Goal: Information Seeking & Learning: Find specific page/section

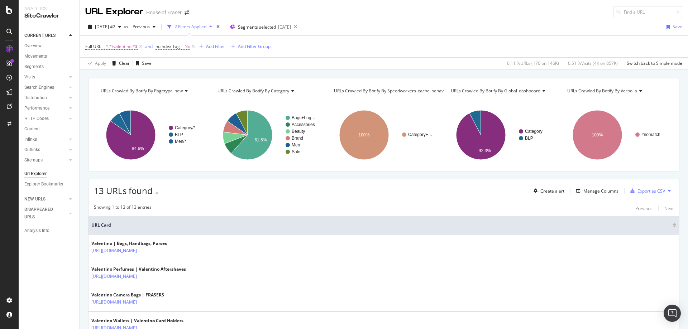
scroll to position [282, 0]
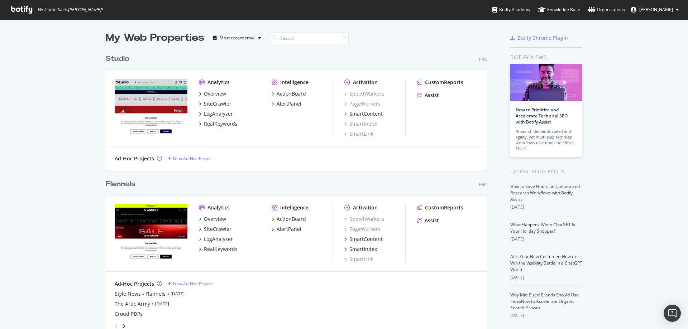
scroll to position [190, 0]
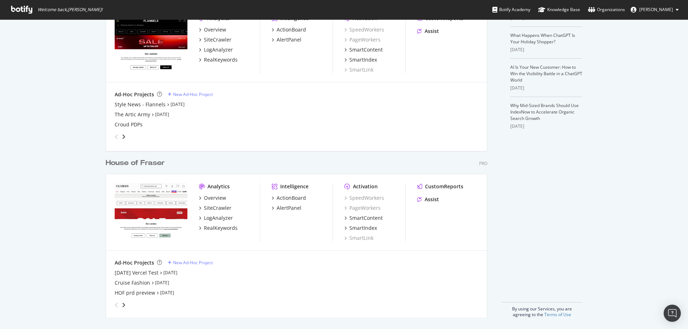
click at [129, 161] on div "House of Fraser" at bounding box center [135, 163] width 59 height 10
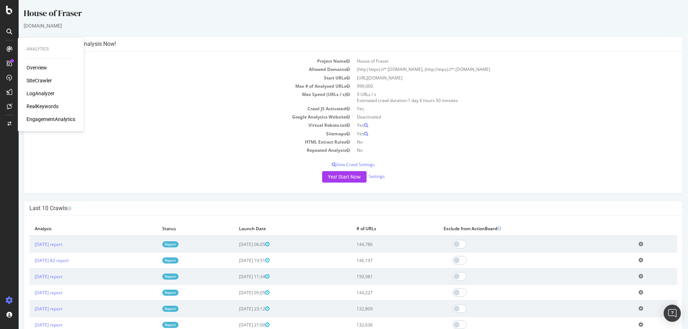
click at [46, 81] on div "SiteCrawler" at bounding box center [39, 80] width 25 height 7
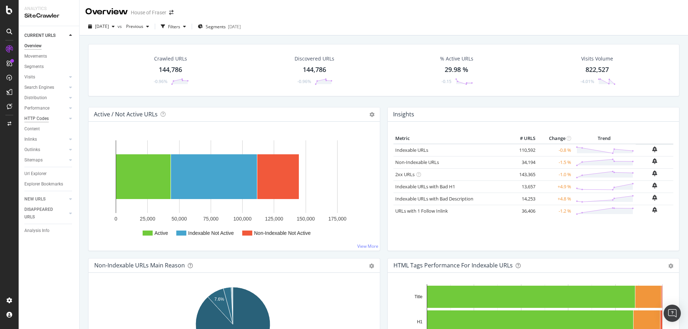
click at [43, 121] on div "HTTP Codes" at bounding box center [36, 119] width 24 height 8
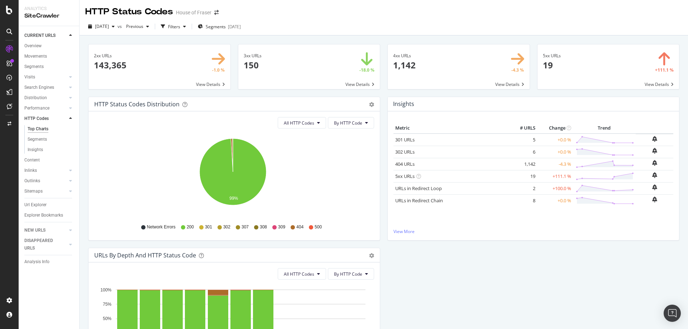
click at [502, 87] on span at bounding box center [459, 66] width 142 height 45
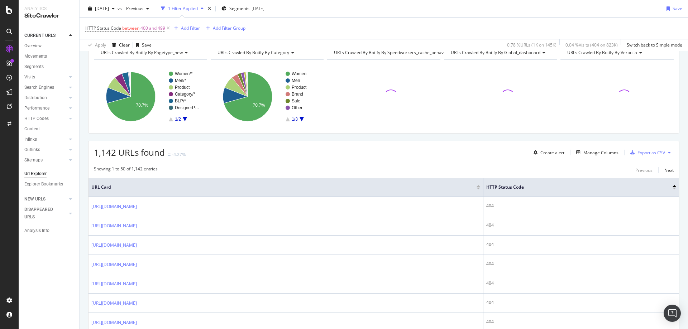
scroll to position [38, 0]
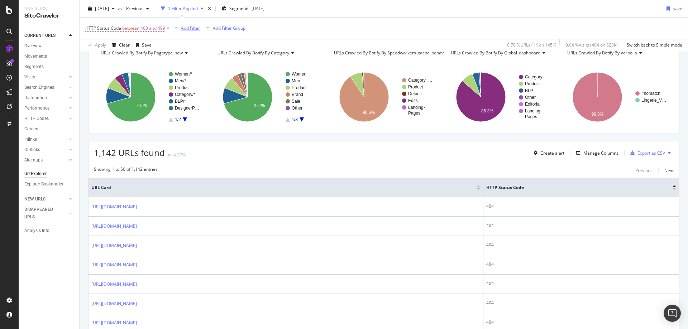
click at [197, 27] on div "Add Filter" at bounding box center [190, 28] width 19 height 6
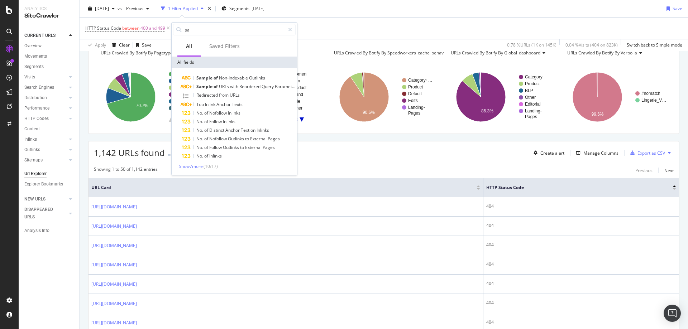
type input "s"
type input "i"
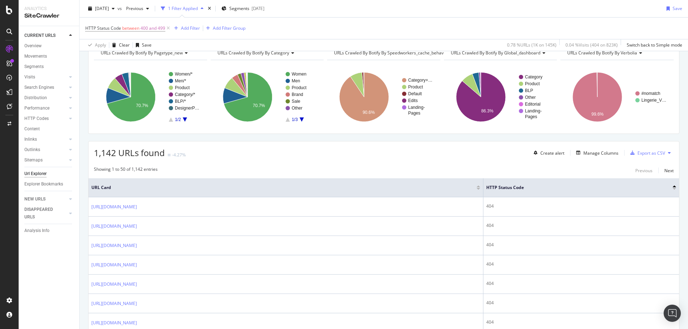
click at [322, 32] on div "HTTP Status Code between 400 and 499 Add Filter Add Filter Group" at bounding box center [383, 29] width 597 height 22
click at [589, 156] on div "Manage Columns" at bounding box center [601, 153] width 35 height 6
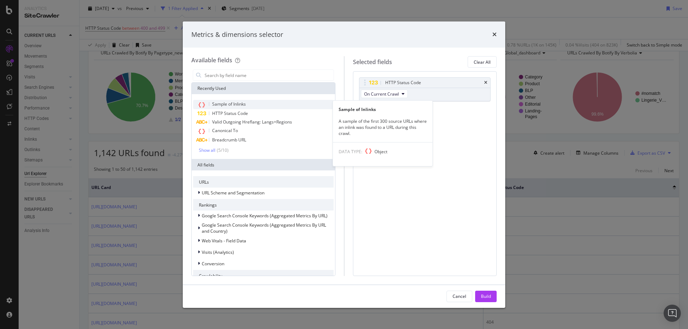
click at [228, 104] on span "Sample of Inlinks" at bounding box center [229, 104] width 34 height 6
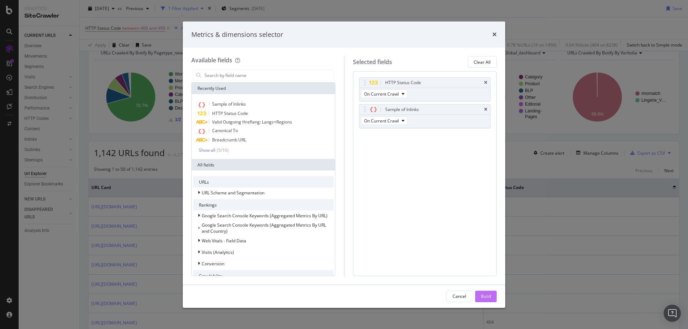
click at [486, 294] on div "Build" at bounding box center [486, 297] width 10 height 6
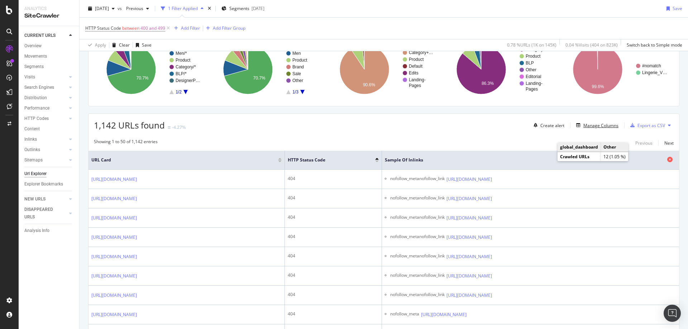
scroll to position [75, 0]
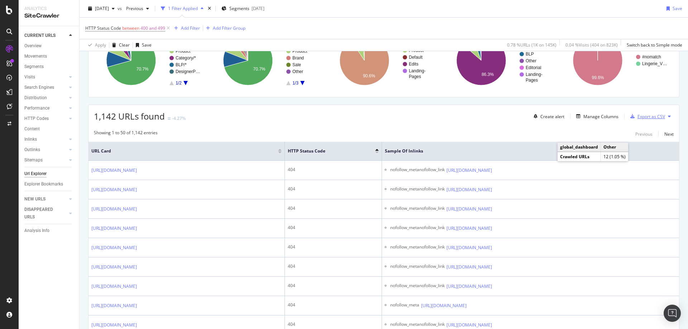
click at [648, 118] on div "Export as CSV" at bounding box center [652, 117] width 28 height 6
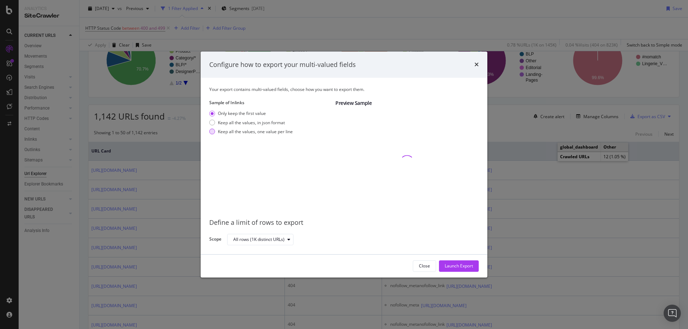
click at [214, 133] on div "modal" at bounding box center [212, 132] width 6 height 6
click at [456, 265] on div "Launch Export" at bounding box center [459, 266] width 28 height 6
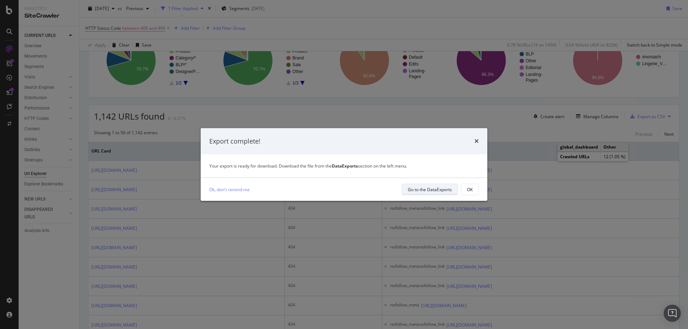
click at [429, 189] on div "Go to the DataExports" at bounding box center [430, 190] width 44 height 6
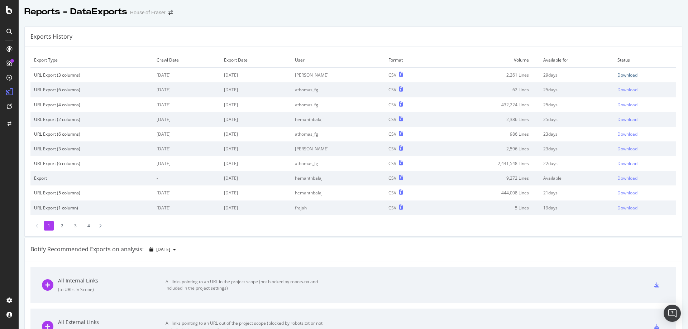
click at [621, 76] on div "Download" at bounding box center [628, 75] width 20 height 6
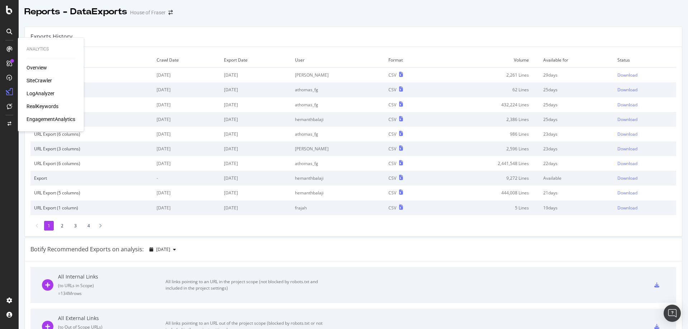
click at [35, 79] on div "SiteCrawler" at bounding box center [39, 80] width 25 height 7
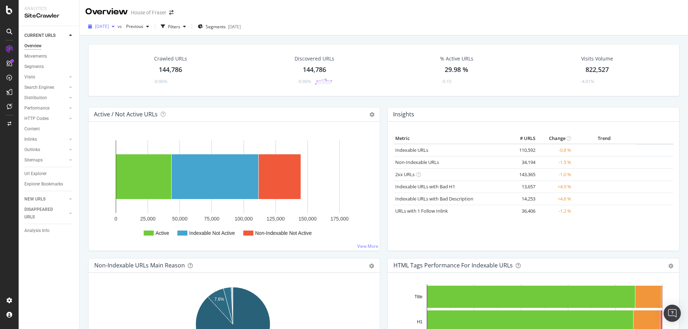
click at [109, 29] on span "[DATE]" at bounding box center [102, 26] width 14 height 6
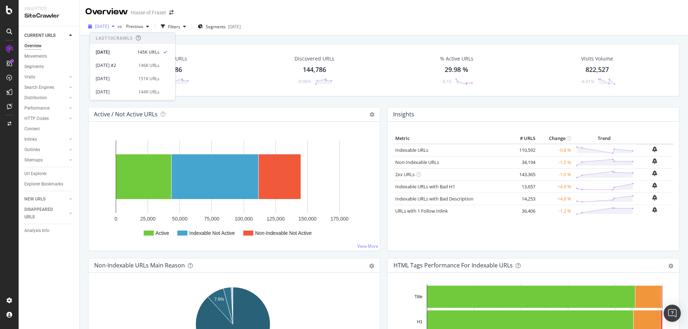
click at [118, 27] on div "button" at bounding box center [113, 26] width 9 height 4
click at [5, 109] on div at bounding box center [9, 106] width 11 height 11
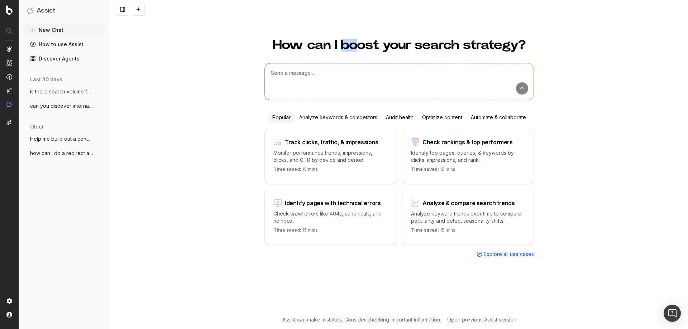
drag, startPoint x: 343, startPoint y: 47, endPoint x: 355, endPoint y: 54, distance: 13.5
click at [355, 54] on div "How can I boost your search strategy? Popular Analyze keywords & competitors Au…" at bounding box center [399, 173] width 275 height 286
click at [173, 94] on div "How can I boost your search strategy? Popular Analyze keywords & competitors Au…" at bounding box center [399, 179] width 578 height 299
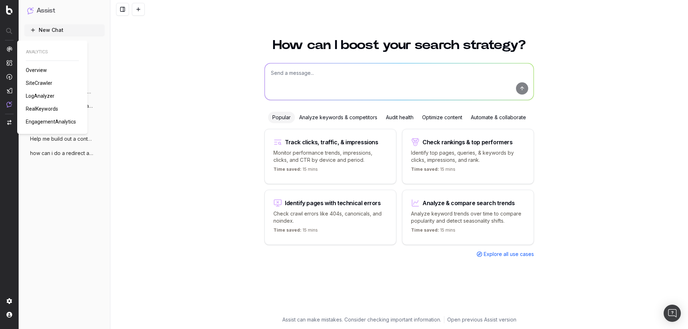
click at [10, 50] on img at bounding box center [9, 49] width 6 height 6
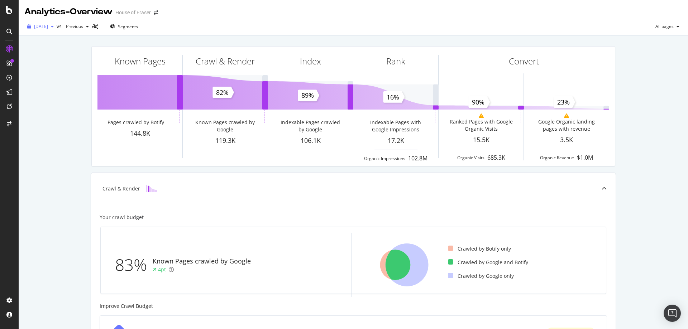
click at [57, 30] on div "[DATE]" at bounding box center [40, 26] width 32 height 11
click at [62, 137] on div "Known Pages Pages crawled by Botify 144.8K Crawl & Render Known Pages crawled b…" at bounding box center [354, 296] width 670 height 522
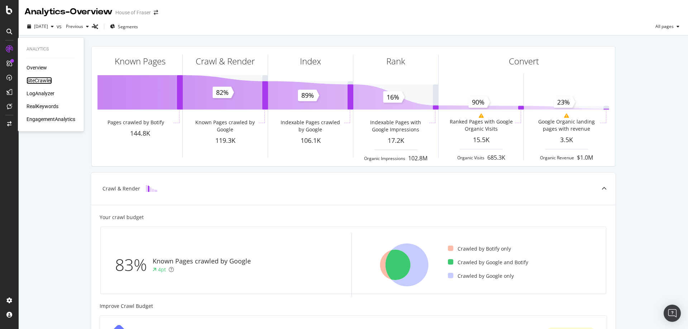
click at [36, 82] on div "SiteCrawler" at bounding box center [39, 80] width 25 height 7
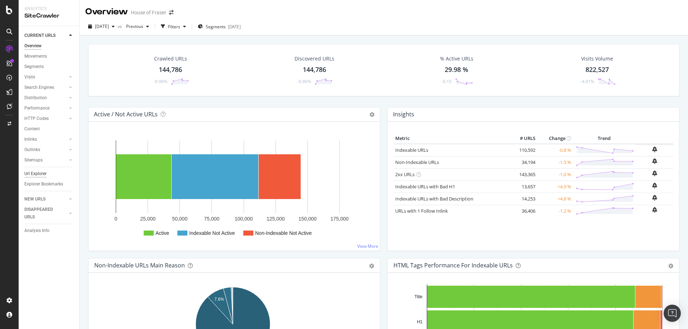
click at [37, 173] on div "Url Explorer" at bounding box center [35, 174] width 22 height 8
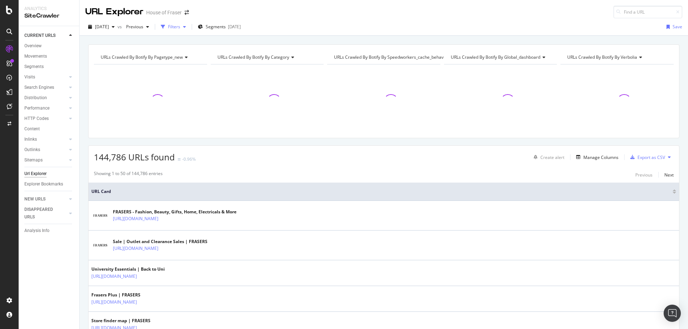
click at [180, 29] on div "Filters" at bounding box center [174, 27] width 12 height 6
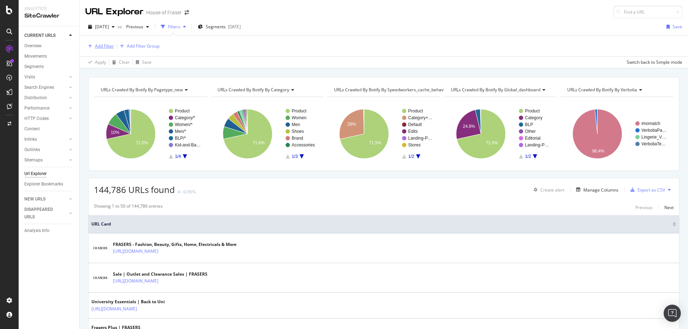
click at [112, 49] on div "Add Filter" at bounding box center [104, 46] width 19 height 6
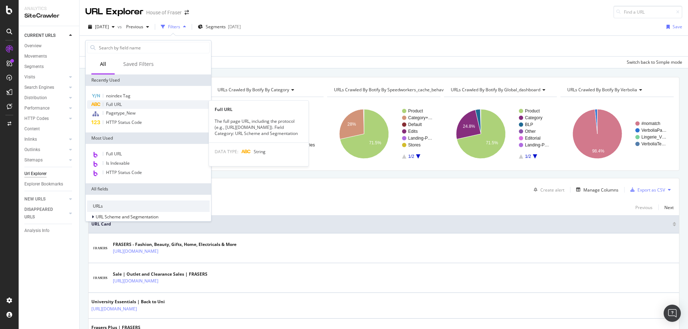
click at [104, 104] on div "Full URL" at bounding box center [148, 104] width 123 height 9
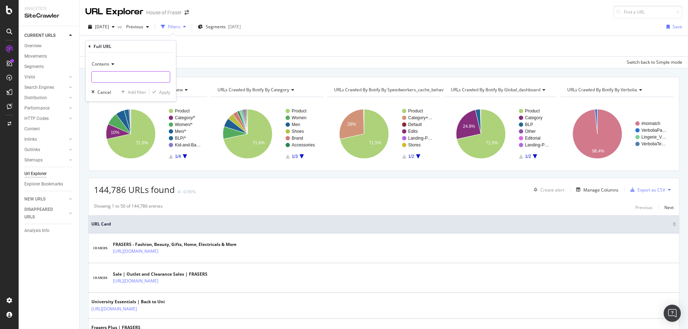
click at [104, 72] on input "text" at bounding box center [131, 76] width 78 height 11
type input "/valentino"
click at [159, 95] on div "Apply" at bounding box center [164, 92] width 11 height 6
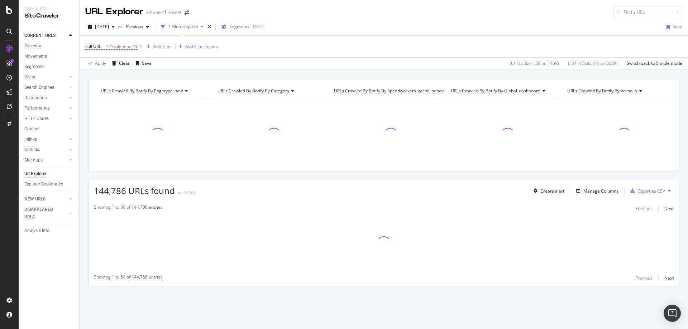
click at [239, 31] on div "Segments [DATE]" at bounding box center [243, 27] width 43 height 11
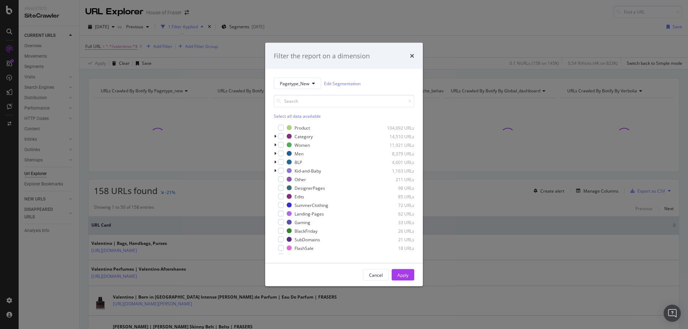
click at [284, 116] on div "Select all data available" at bounding box center [344, 116] width 141 height 6
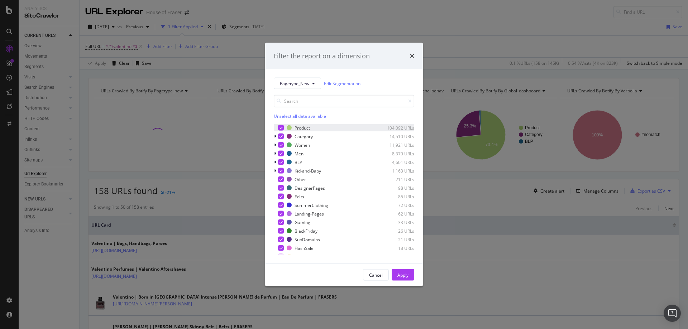
click at [279, 125] on div "modal" at bounding box center [281, 128] width 6 height 6
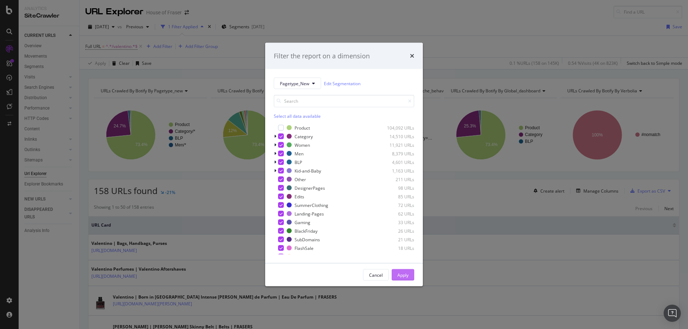
click at [407, 272] on div "Apply" at bounding box center [403, 275] width 11 height 6
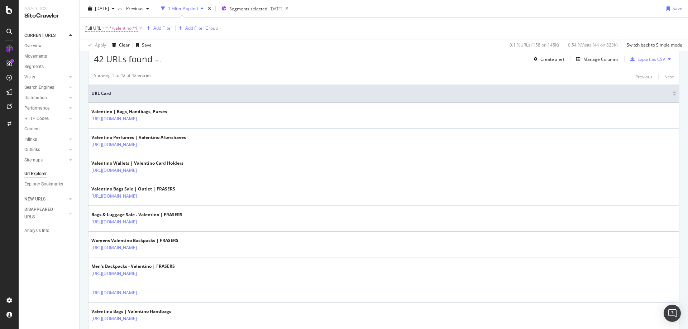
scroll to position [132, 0]
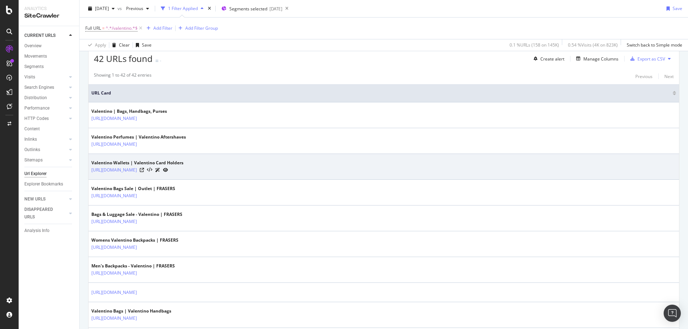
drag, startPoint x: 232, startPoint y: 176, endPoint x: 157, endPoint y: 175, distance: 74.9
click at [157, 175] on td "Valentino Wallets | Valentino Card Holders [URL][DOMAIN_NAME]" at bounding box center [384, 167] width 591 height 26
copy tbody "/bags-and-luggage/wallets/valentino"
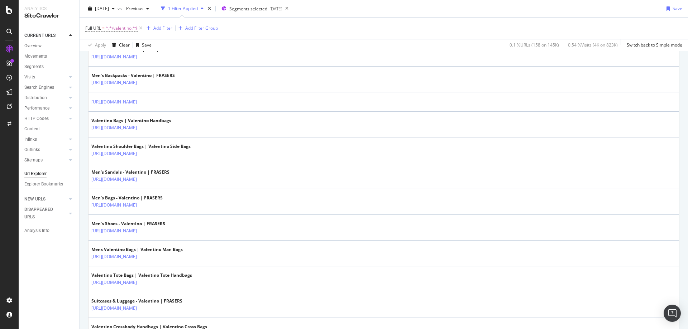
scroll to position [324, 0]
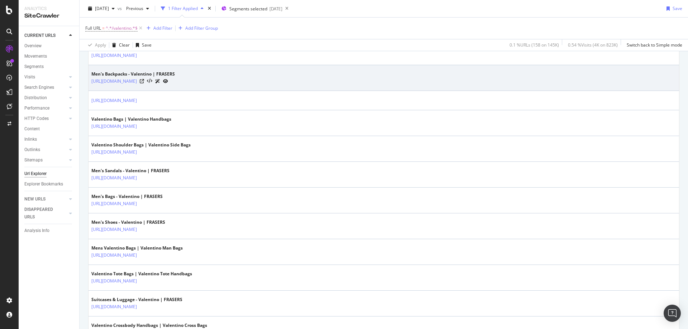
drag, startPoint x: 252, startPoint y: 90, endPoint x: 157, endPoint y: 86, distance: 94.7
click at [157, 86] on td "Men's Backpacks - [PERSON_NAME] | FRASERS [URL][DOMAIN_NAME]" at bounding box center [384, 78] width 591 height 26
copy tbody "/bags-and-luggage/mens-backpacks/valentino"
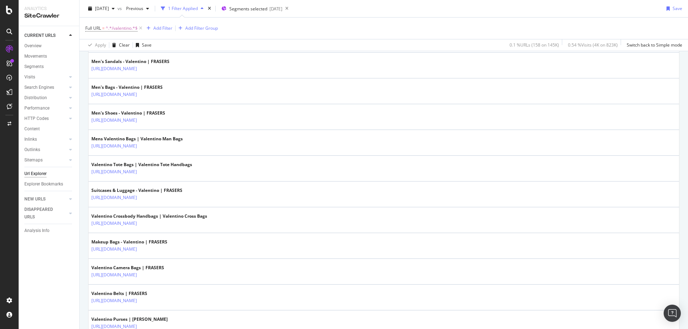
scroll to position [435, 0]
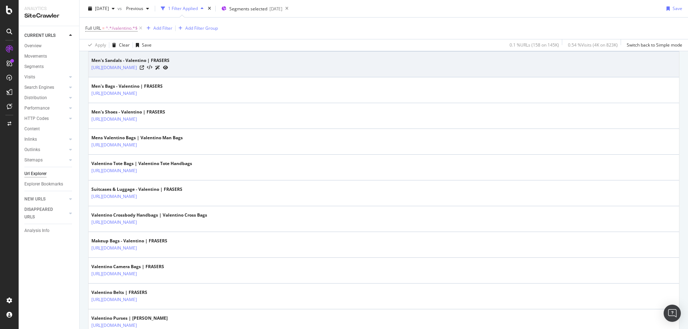
drag, startPoint x: 243, startPoint y: 74, endPoint x: 157, endPoint y: 76, distance: 85.7
click at [157, 76] on td "Men's Sandals - Valentino | FRASERS [URL][DOMAIN_NAME]" at bounding box center [384, 65] width 591 height 26
copy tbody "/shoes-and-boots/mens-sandals/valentino"
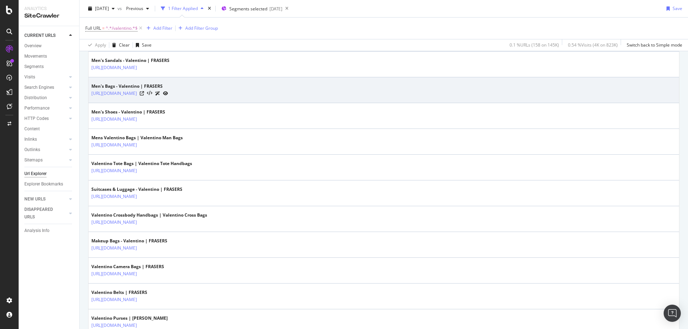
drag, startPoint x: 240, startPoint y: 101, endPoint x: 157, endPoint y: 100, distance: 82.8
click at [157, 100] on td "Men's Bags - Valentino | FRASERS [URL][DOMAIN_NAME]" at bounding box center [384, 90] width 591 height 26
copy tbody "/bags-and-luggage/mens-bags/valentino"
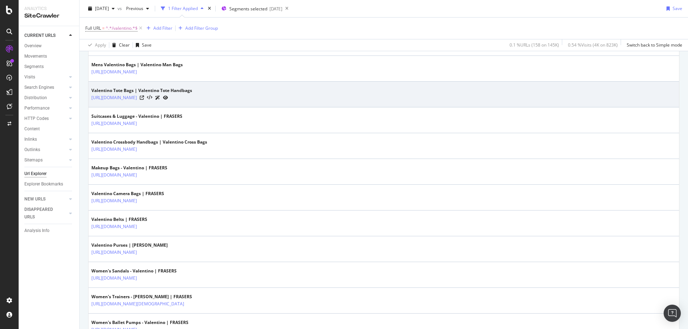
scroll to position [508, 0]
drag, startPoint x: 186, startPoint y: 79, endPoint x: 159, endPoint y: 81, distance: 27.3
click at [159, 81] on tbody "Valentino | Bags, Handbags, Purses [URL][DOMAIN_NAME] Valentino Perfumes | Vale…" at bounding box center [384, 261] width 591 height 1071
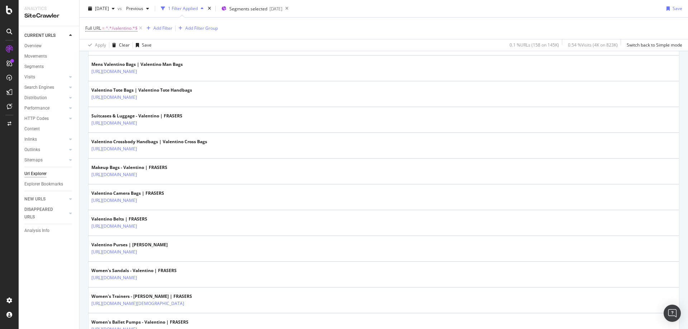
click at [85, 90] on div "URLs Crawled By Botify By pagetype_new Chart (by Value) Table Expand Export as …" at bounding box center [384, 204] width 609 height 1269
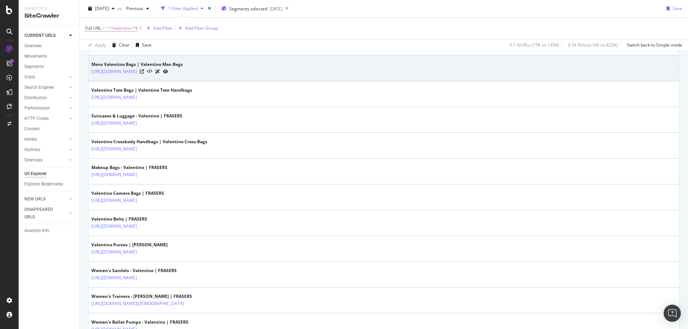
drag, startPoint x: 191, startPoint y: 79, endPoint x: 157, endPoint y: 78, distance: 33.7
click at [157, 78] on td "Mens Valentino Bags | Valentino Man Bags [URL][DOMAIN_NAME]" at bounding box center [384, 69] width 591 height 26
copy tbody "/men/valentino"
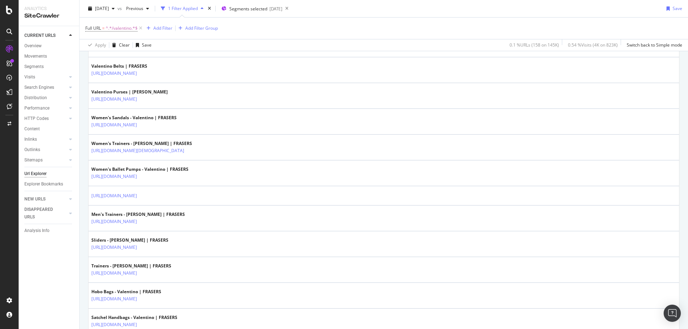
scroll to position [662, 0]
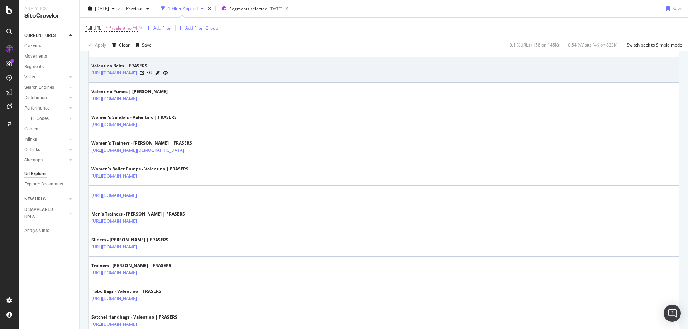
drag, startPoint x: 213, startPoint y: 82, endPoint x: 157, endPoint y: 78, distance: 56.4
click at [157, 78] on td "Valentino Belts | FRASERS [URL][DOMAIN_NAME]" at bounding box center [384, 70] width 591 height 26
copy link "/accessories/belts/valentino"
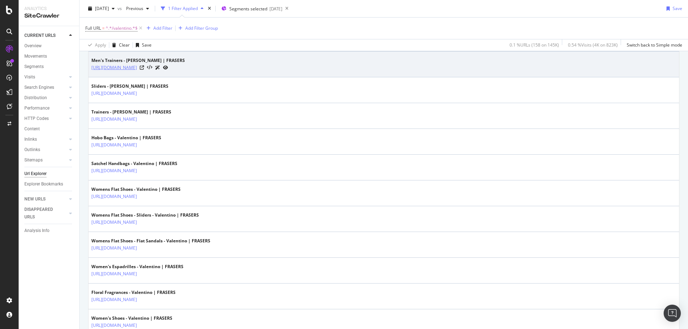
scroll to position [816, 0]
drag, startPoint x: 243, startPoint y: 74, endPoint x: 156, endPoint y: 76, distance: 86.8
click at [156, 76] on td "Men's Trainers - [PERSON_NAME] | FRASERS [URL][DOMAIN_NAME]" at bounding box center [384, 64] width 591 height 26
copy link "/shoes-and-boots/mens-trainers/valentino"
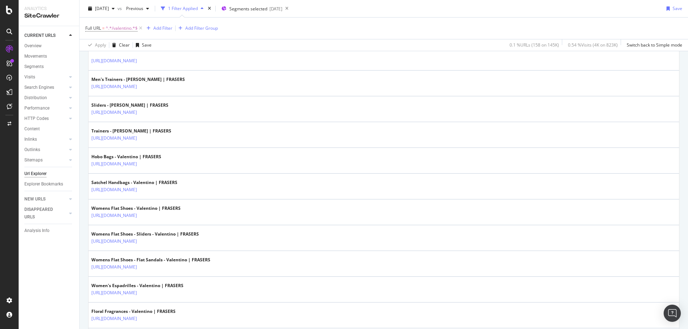
scroll to position [794, 0]
